Goal: Check status: Check status

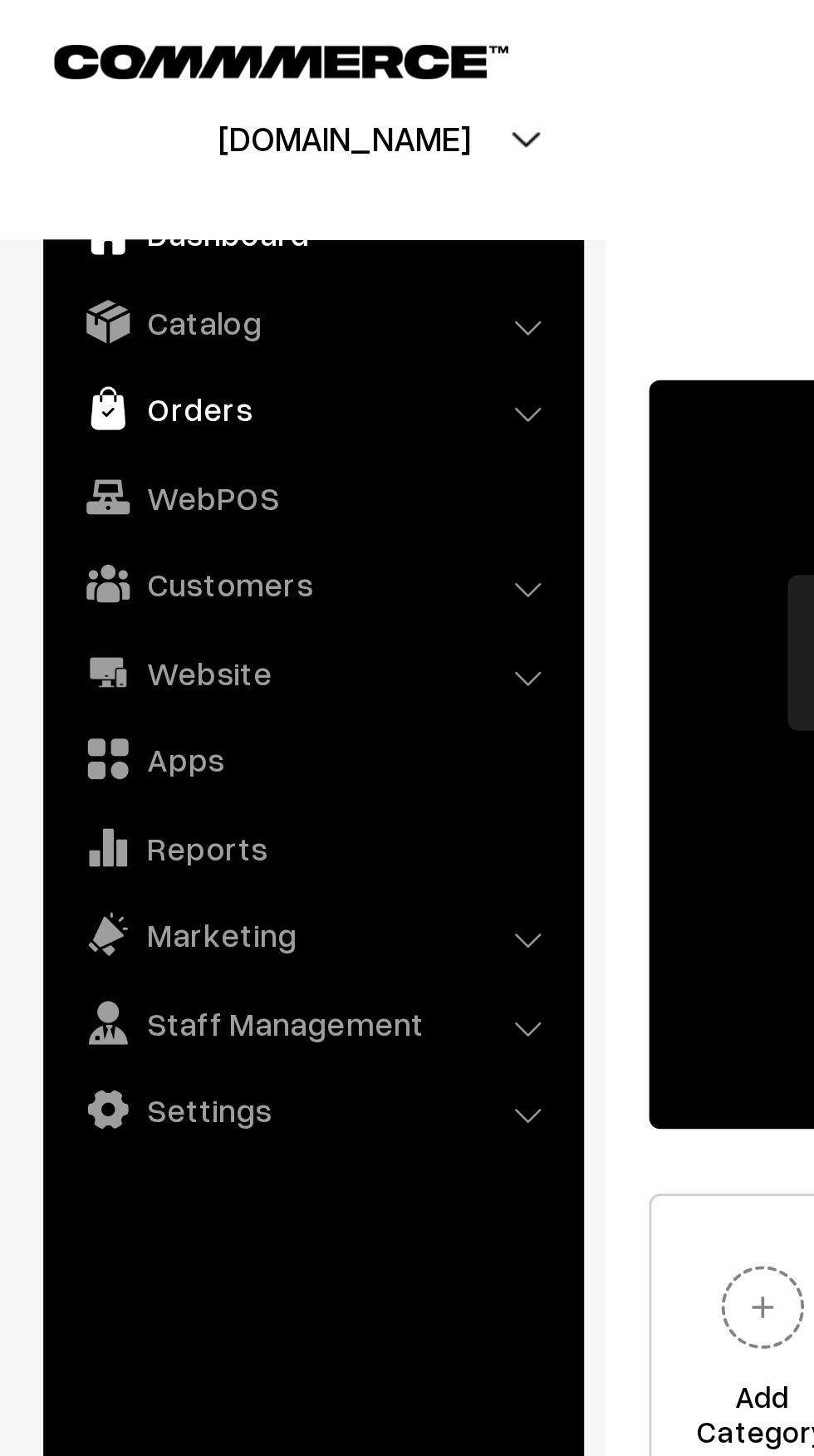
click at [98, 154] on link "Orders" at bounding box center [119, 161] width 198 height 30
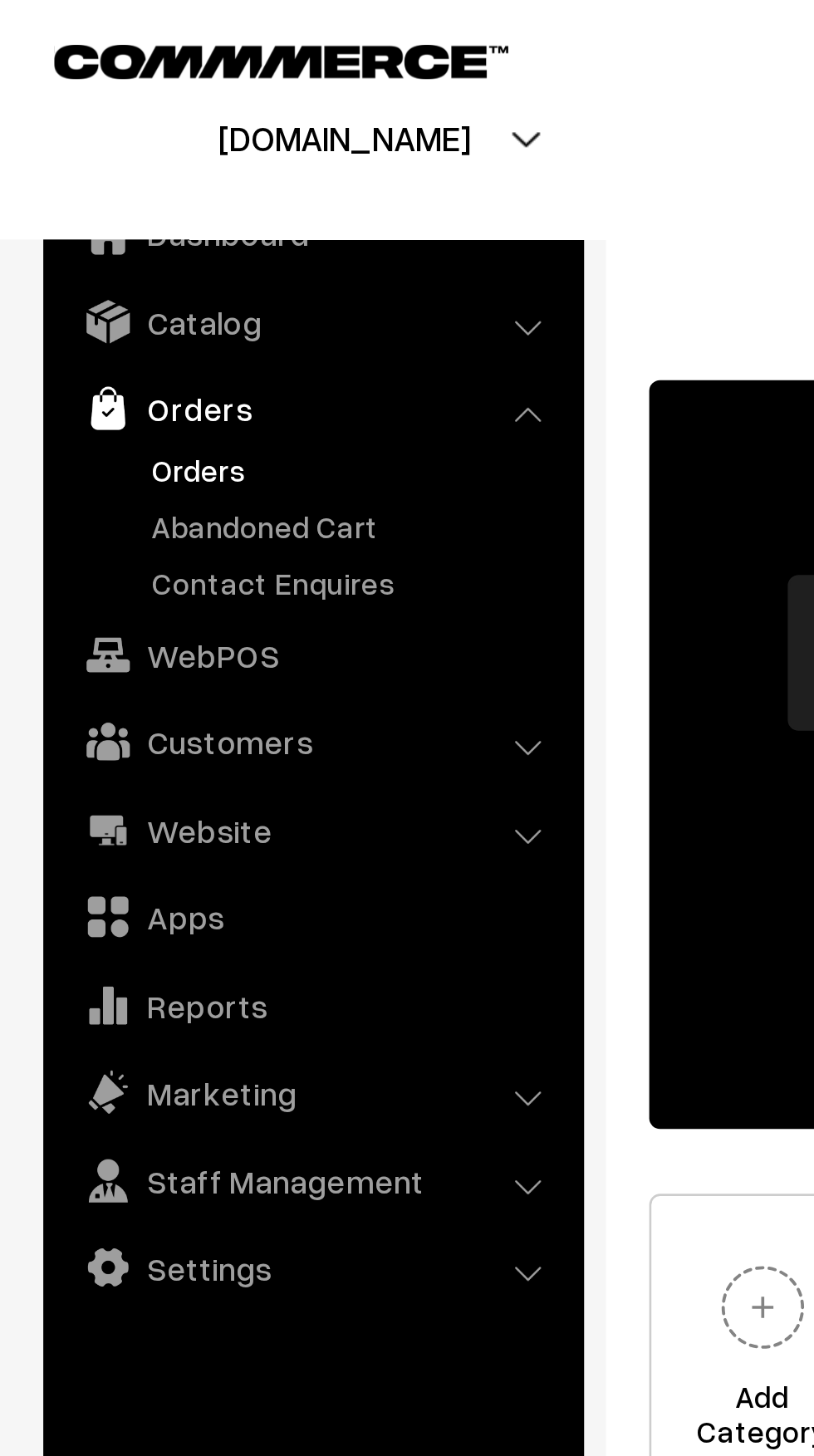
click at [98, 179] on link "Orders" at bounding box center [136, 185] width 165 height 17
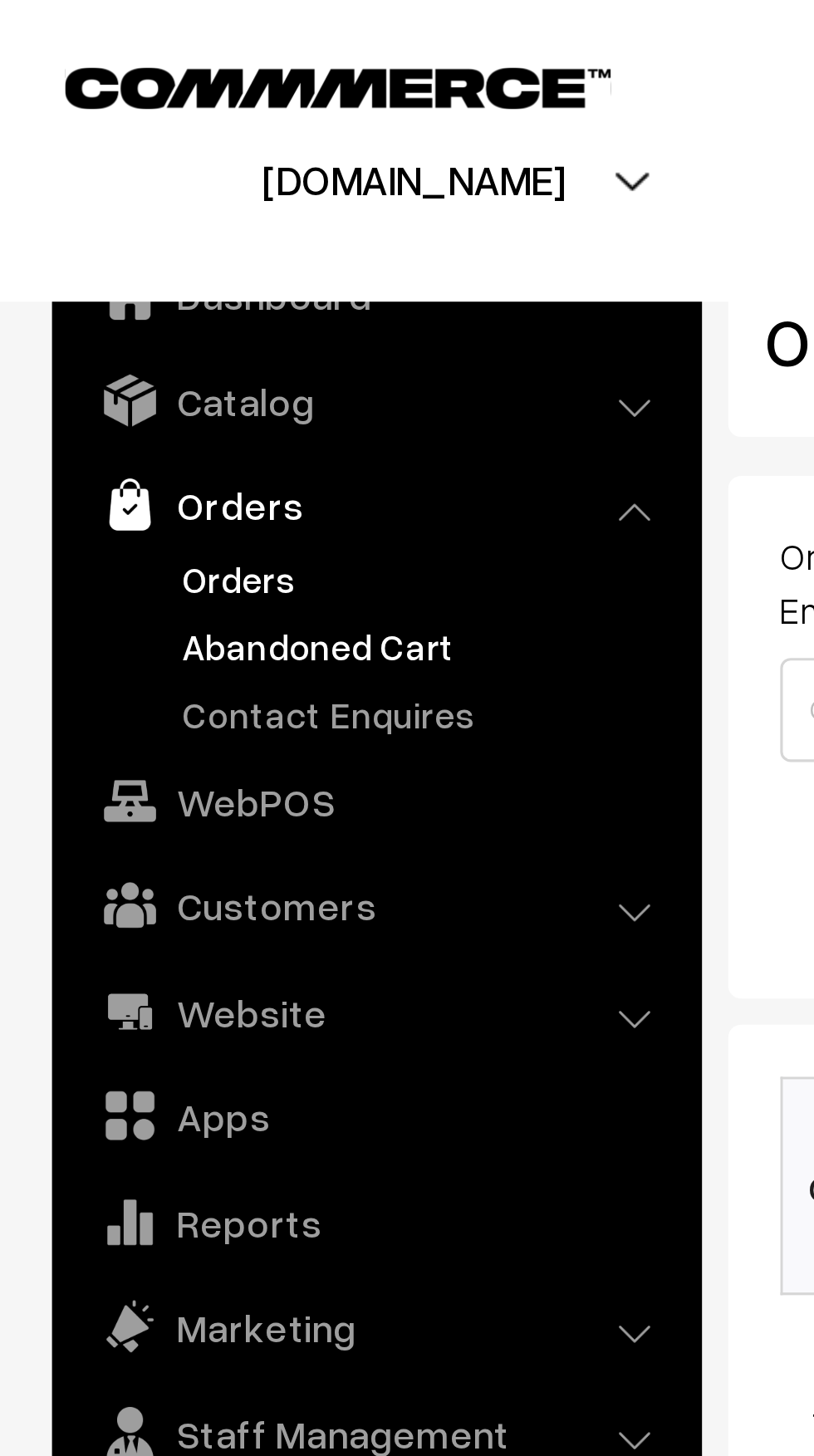
click at [134, 209] on link "Abandoned Cart" at bounding box center [136, 207] width 165 height 17
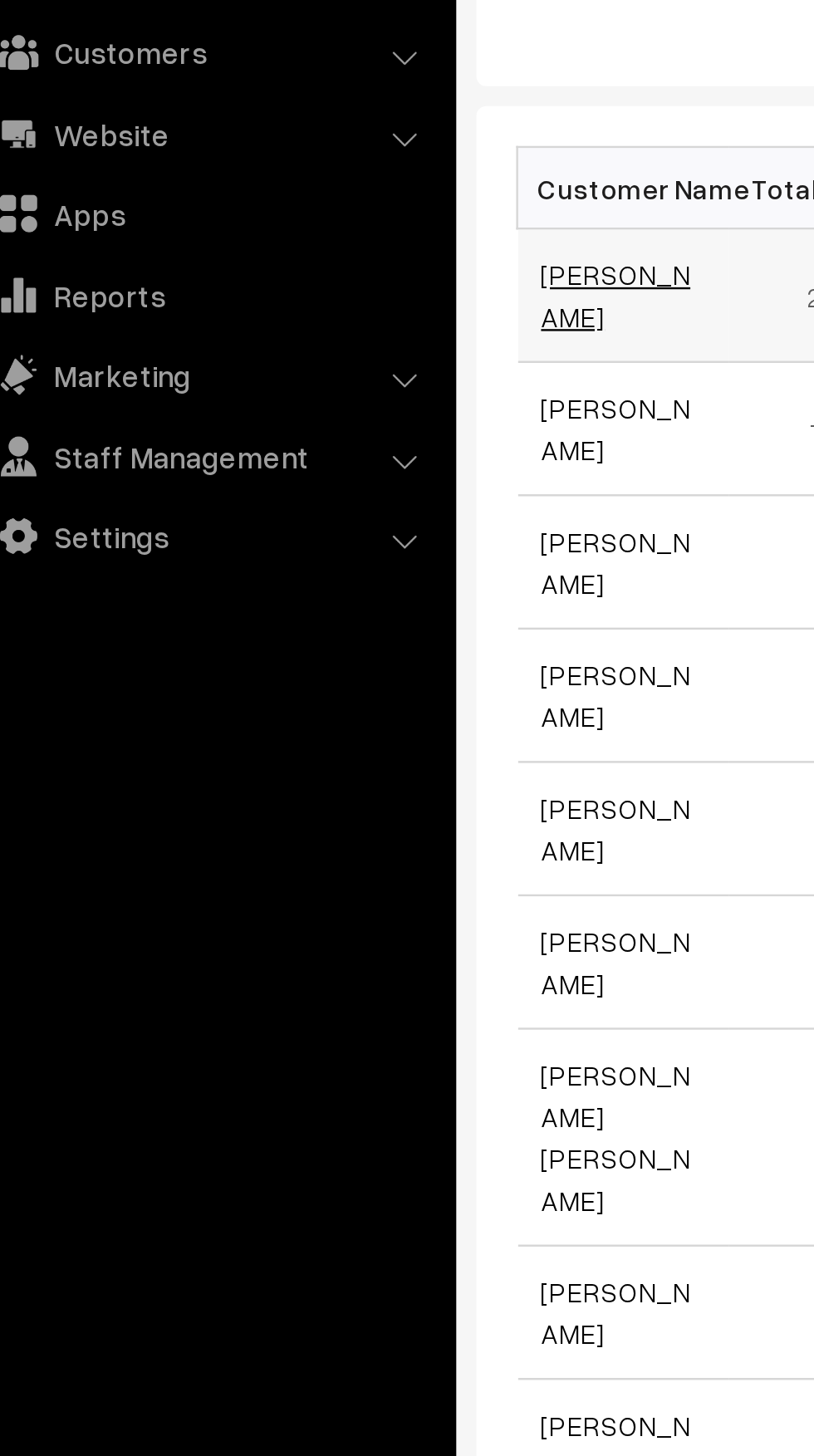
click at [297, 395] on link "[PERSON_NAME]" at bounding box center [290, 390] width 62 height 31
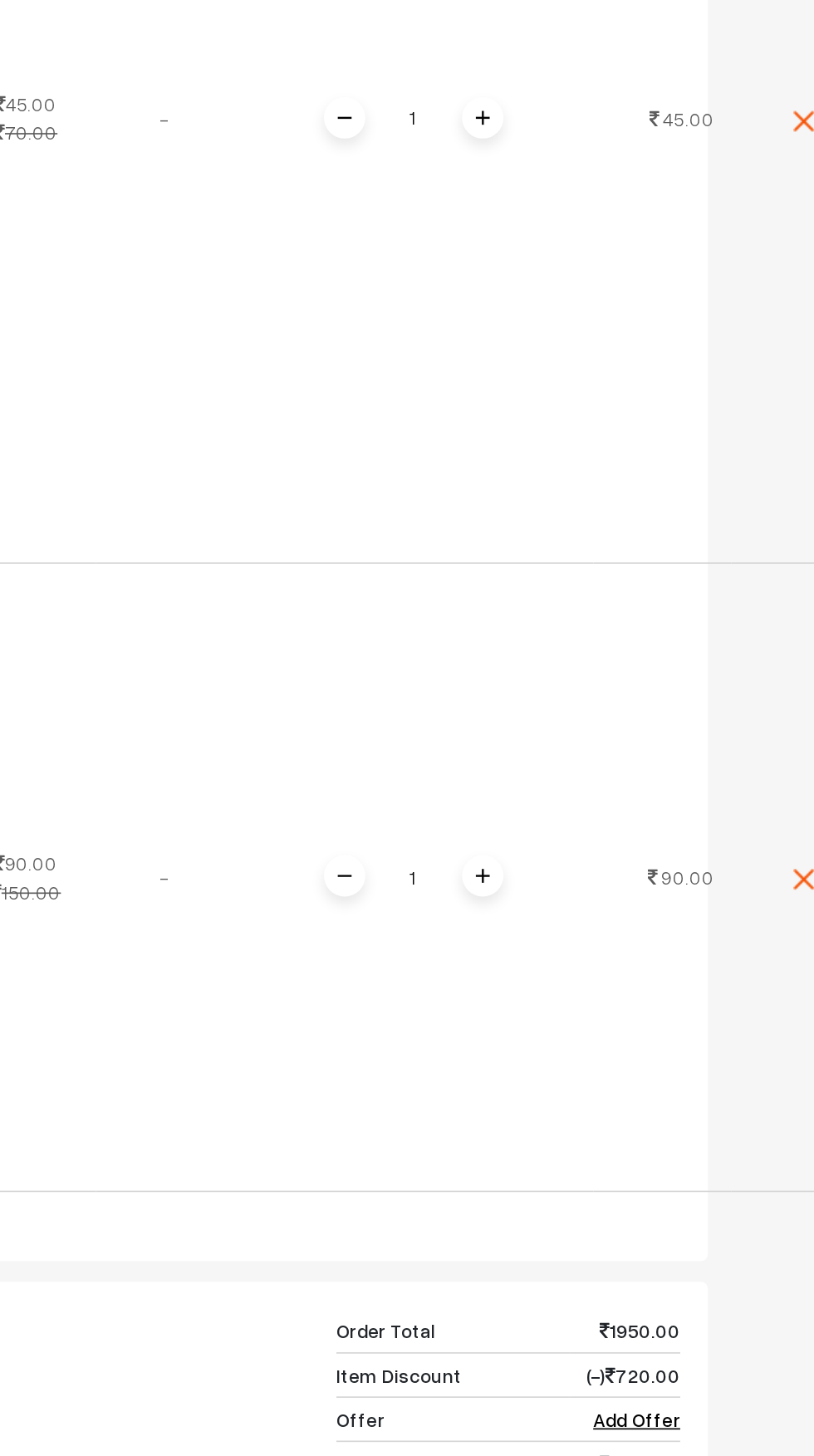
scroll to position [9945, 0]
